Goal: Communication & Community: Connect with others

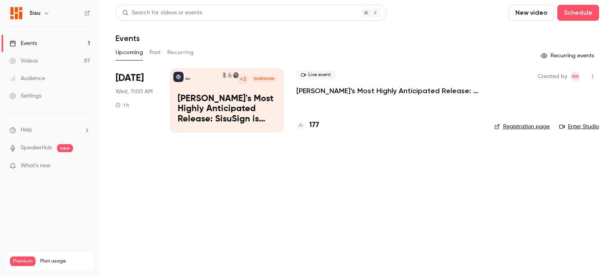
click at [587, 124] on link "Enter Studio" at bounding box center [579, 127] width 40 height 8
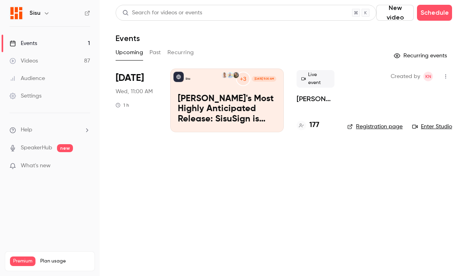
click at [448, 75] on icon "button" at bounding box center [445, 77] width 6 height 6
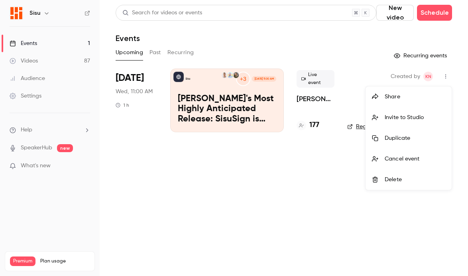
click at [390, 61] on div at bounding box center [234, 138] width 468 height 276
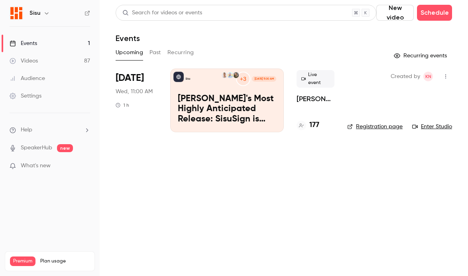
click at [432, 126] on link "Enter Studio" at bounding box center [432, 127] width 40 height 8
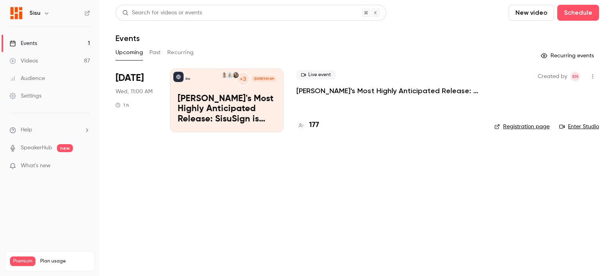
click at [594, 74] on icon "button" at bounding box center [593, 77] width 6 height 6
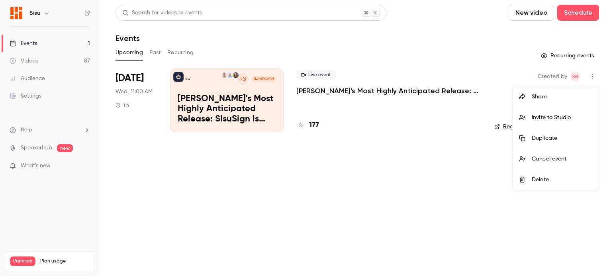
click at [534, 113] on li "Invite to Studio" at bounding box center [556, 117] width 86 height 21
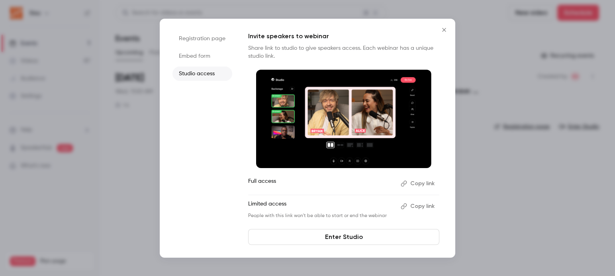
click at [416, 186] on button "Copy link" at bounding box center [419, 183] width 42 height 13
